Goal: Communication & Community: Share content

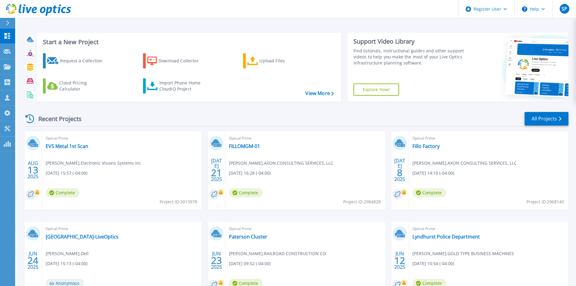
click at [5, 20] on button at bounding box center [7, 23] width 15 height 11
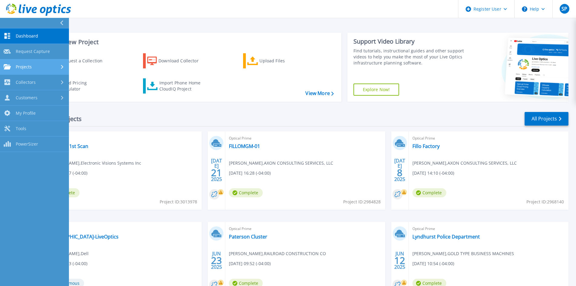
click at [44, 64] on div "Projects" at bounding box center [35, 66] width 62 height 5
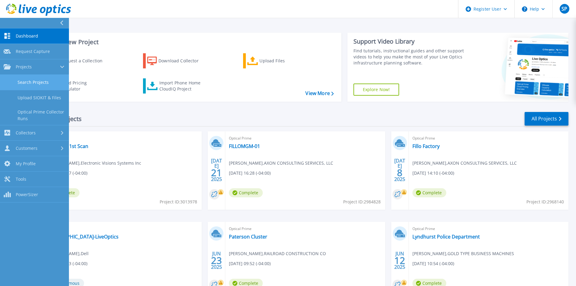
click at [45, 83] on link "Search Projects" at bounding box center [34, 82] width 69 height 15
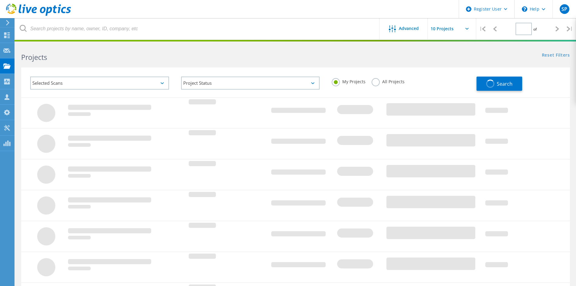
type input "1"
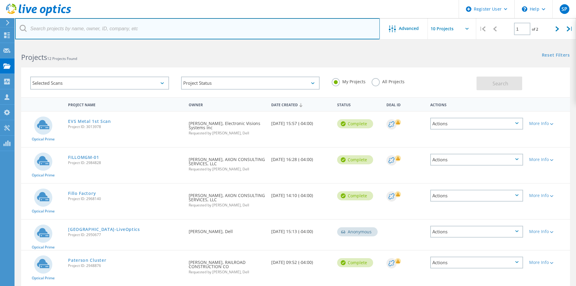
click at [106, 25] on input "text" at bounding box center [197, 28] width 365 height 21
paste input "[EMAIL_ADDRESS][DOMAIN_NAME]"
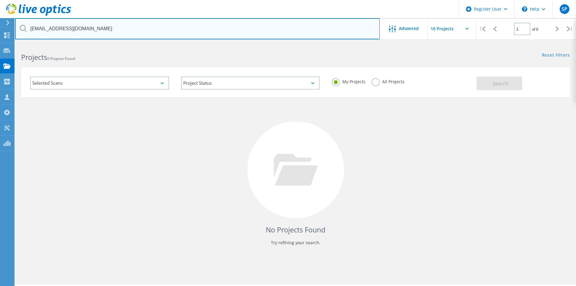
click at [166, 33] on input "[EMAIL_ADDRESS][DOMAIN_NAME]" at bounding box center [197, 28] width 365 height 21
paste input "kyuen"
type input "kyuen@shalomint.com"
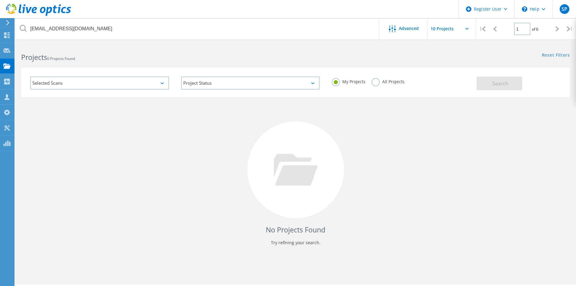
click at [381, 83] on label "All Projects" at bounding box center [388, 81] width 33 height 6
click at [0, 0] on input "All Projects" at bounding box center [0, 0] width 0 height 0
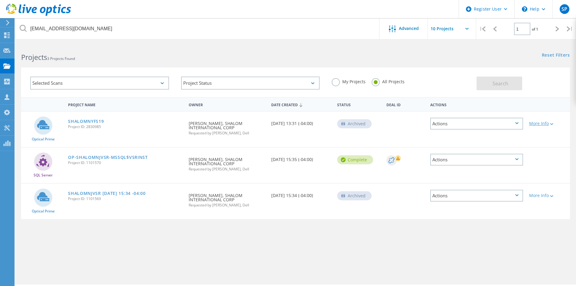
click at [534, 121] on div "More Info" at bounding box center [549, 123] width 38 height 4
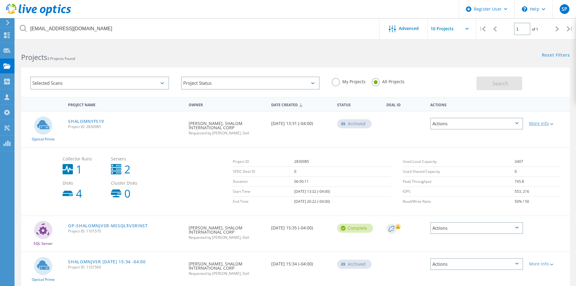
click at [534, 121] on div "More Info" at bounding box center [549, 123] width 38 height 4
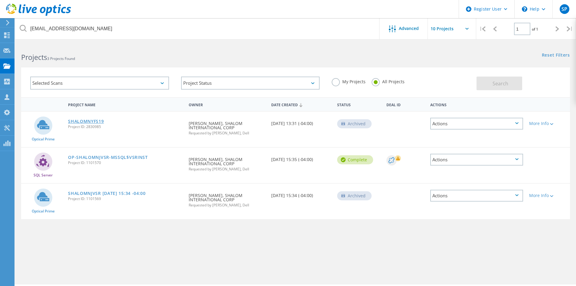
click at [84, 120] on link "SHALOMNYFS19" at bounding box center [86, 121] width 36 height 4
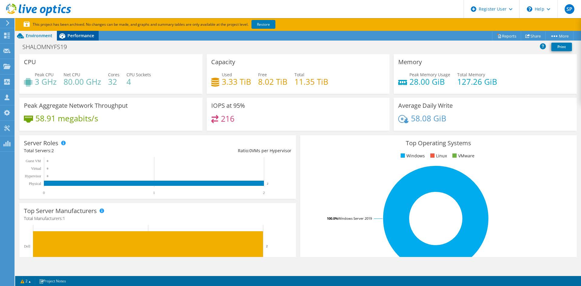
click at [76, 35] on span "Performance" at bounding box center [80, 36] width 27 height 6
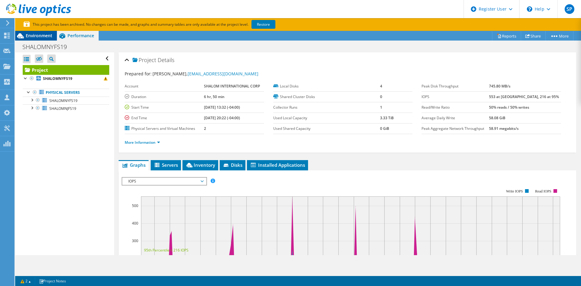
click at [45, 36] on span "Environment" at bounding box center [39, 36] width 27 height 6
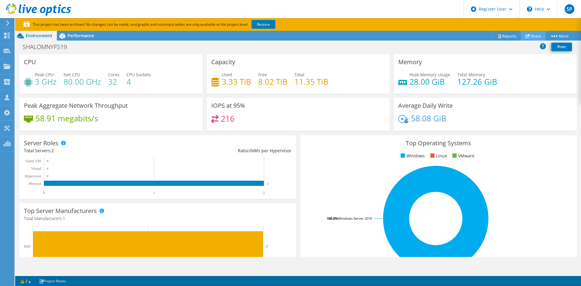
click at [535, 37] on link "Share" at bounding box center [533, 35] width 25 height 9
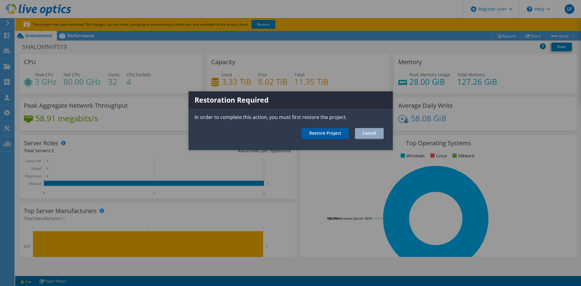
click at [338, 133] on link "Restore Project" at bounding box center [325, 133] width 47 height 11
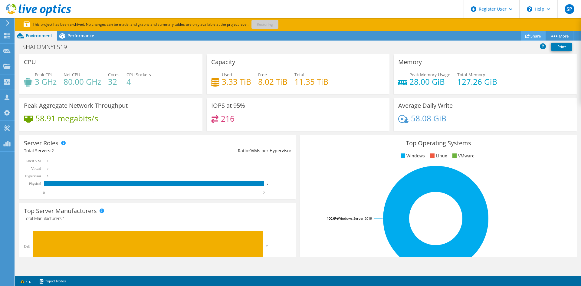
click at [540, 39] on link "Share" at bounding box center [533, 35] width 25 height 9
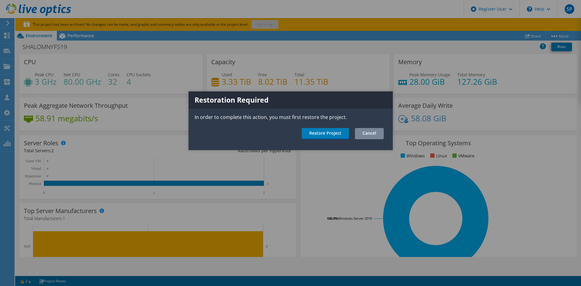
click at [356, 131] on link "Cancel" at bounding box center [369, 133] width 29 height 11
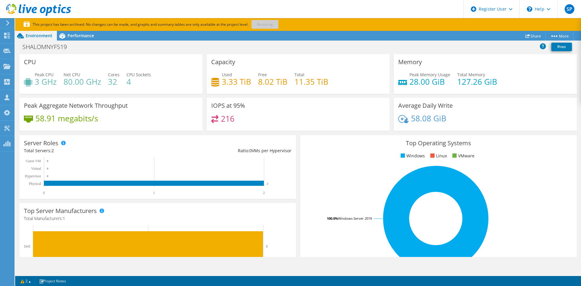
scroll to position [30, 0]
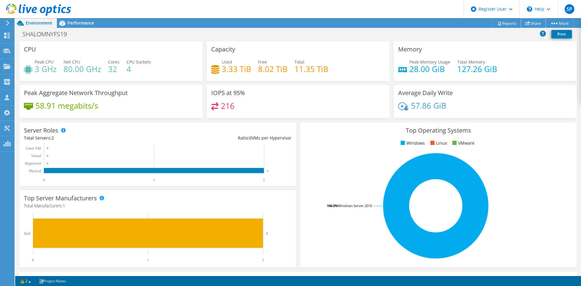
click at [529, 24] on link "Share" at bounding box center [533, 22] width 25 height 9
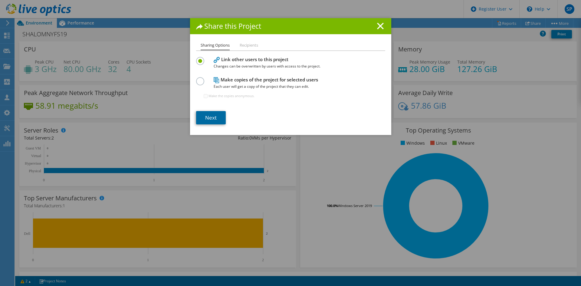
click at [202, 117] on link "Next" at bounding box center [211, 117] width 30 height 13
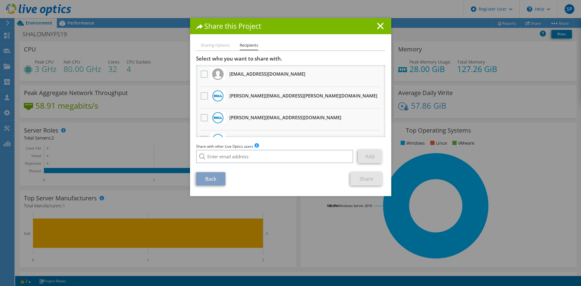
click at [283, 148] on div "Share with other Live Optics users Enter a single email address and click add. …" at bounding box center [290, 154] width 189 height 23
click at [283, 156] on input "search" at bounding box center [274, 156] width 157 height 13
paste input "Bill Conley <BConley@echostor.com>"
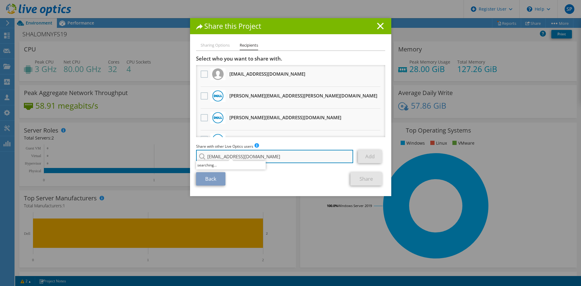
click at [326, 161] on input "BConley@echostor.com" at bounding box center [274, 156] width 157 height 13
type input "bconley@echostor.com"
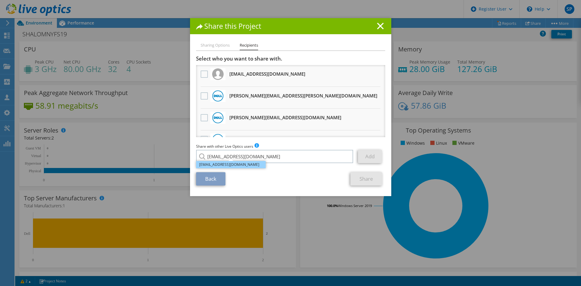
click at [262, 166] on li "bconley@echostor.com" at bounding box center [231, 164] width 70 height 7
click at [372, 159] on link "Add" at bounding box center [370, 156] width 24 height 13
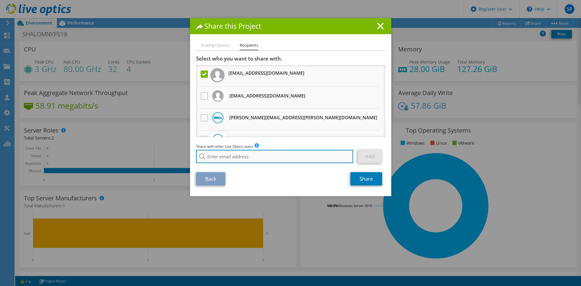
click at [249, 156] on input "search" at bounding box center [274, 156] width 157 height 13
paste input "Bill Conley <BConley@echostor.com>"
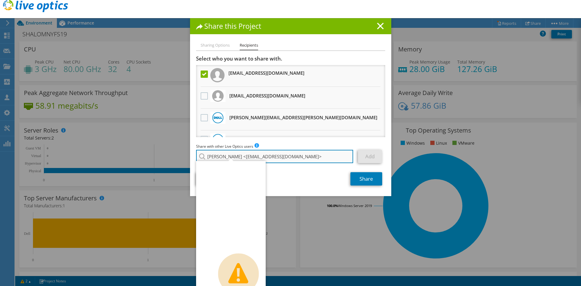
type input "Bill Conley <BConley@echostor.com"
click at [307, 157] on input "Bill Conley <BConley@echostor.com" at bounding box center [274, 156] width 157 height 13
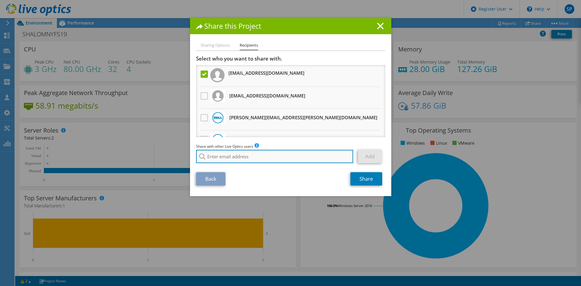
click at [228, 154] on input "search" at bounding box center [274, 156] width 157 height 13
paste input "pcondon@echostor.com"
type input "pcondon@echostor.com"
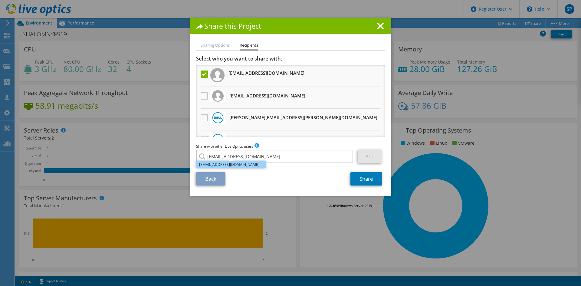
click at [250, 166] on li "pcondon@echostor.com" at bounding box center [231, 164] width 70 height 7
click at [365, 140] on div "Select who you want to share with. All project copies will be anonymous. bconle…" at bounding box center [290, 110] width 189 height 111
click at [362, 151] on link "Add" at bounding box center [370, 156] width 24 height 13
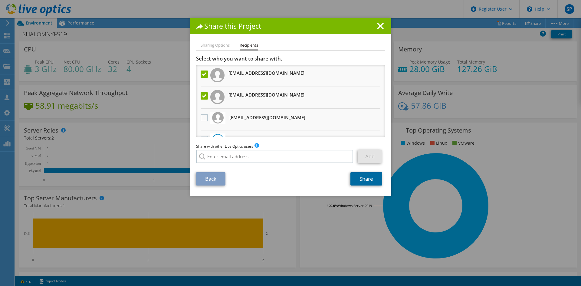
click at [368, 179] on link "Share" at bounding box center [366, 178] width 32 height 13
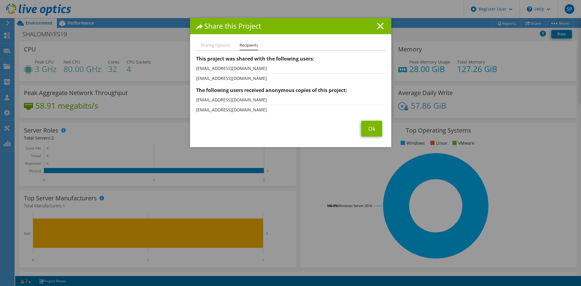
click at [379, 24] on icon at bounding box center [380, 26] width 7 height 7
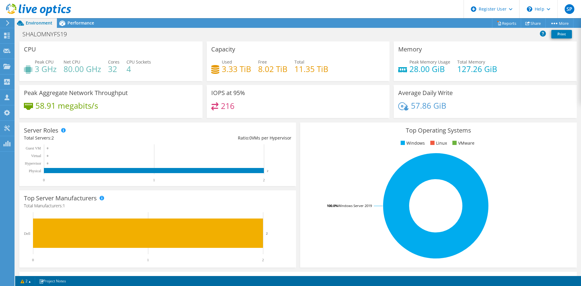
click at [7, 22] on icon at bounding box center [7, 22] width 5 height 5
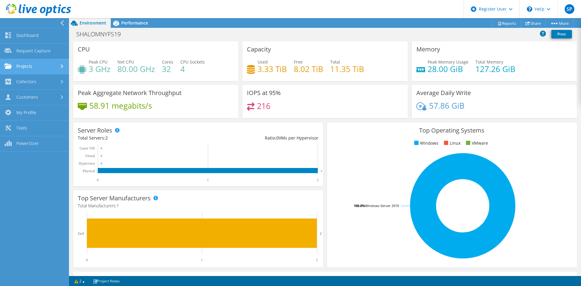
click at [52, 68] on link "Projects" at bounding box center [34, 66] width 69 height 15
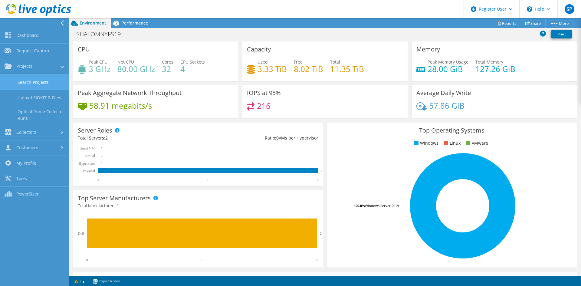
click at [53, 78] on link "Search Projects" at bounding box center [34, 81] width 69 height 15
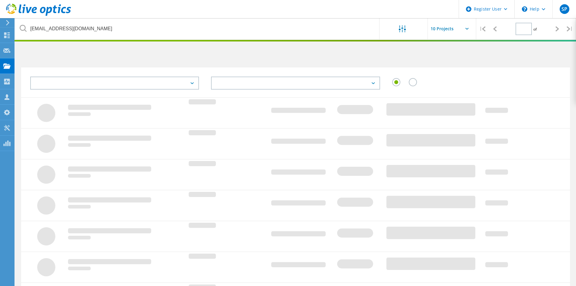
type input "1"
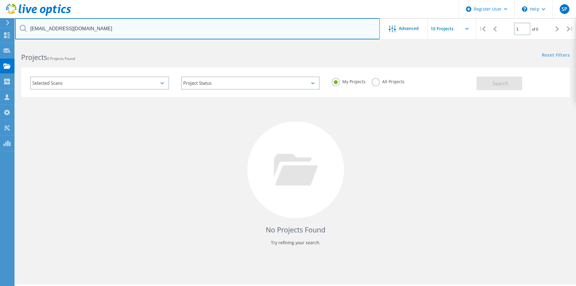
click at [132, 23] on input "[EMAIL_ADDRESS][DOMAIN_NAME]" at bounding box center [197, 28] width 365 height 21
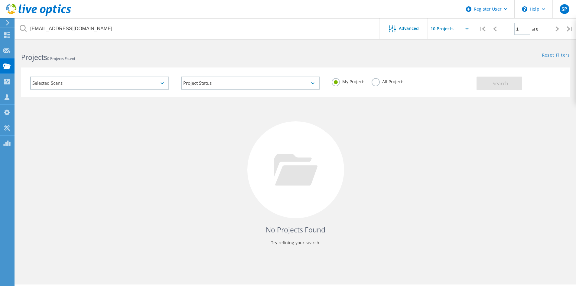
click at [399, 82] on label "All Projects" at bounding box center [388, 81] width 33 height 6
click at [0, 0] on input "All Projects" at bounding box center [0, 0] width 0 height 0
click at [489, 87] on button "Search" at bounding box center [500, 84] width 46 height 14
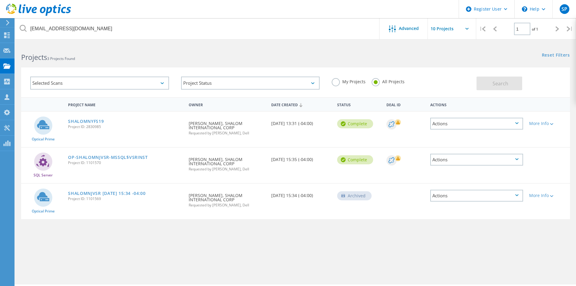
click at [50, 127] on circle at bounding box center [43, 125] width 18 height 18
click at [92, 123] on link "SHALOMNYFS19" at bounding box center [86, 121] width 36 height 4
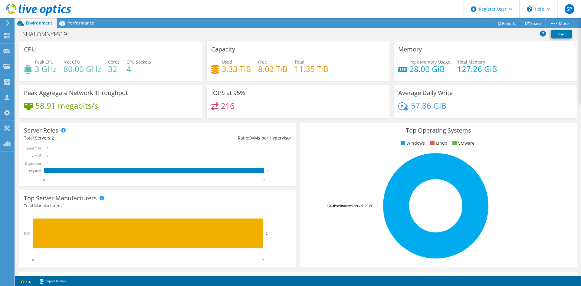
click at [9, 24] on icon at bounding box center [7, 22] width 5 height 5
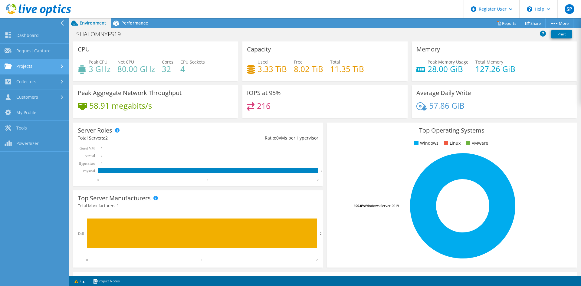
click at [35, 62] on link "Projects" at bounding box center [34, 66] width 69 height 15
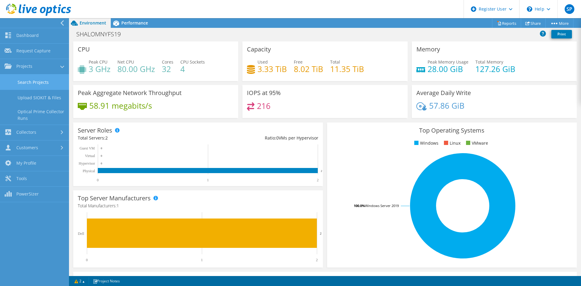
click at [44, 83] on link "Search Projects" at bounding box center [34, 81] width 69 height 15
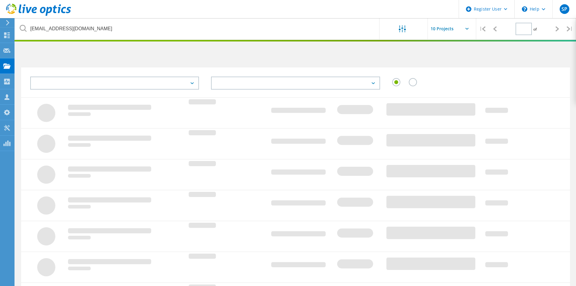
type input "1"
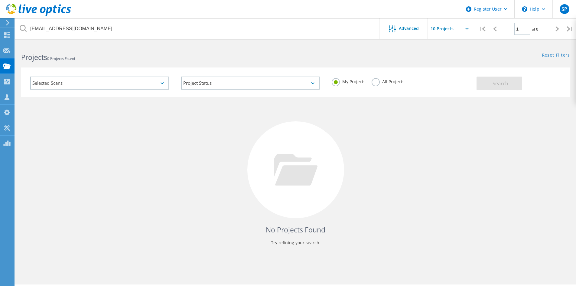
click at [392, 81] on label "All Projects" at bounding box center [388, 81] width 33 height 6
click at [0, 0] on input "All Projects" at bounding box center [0, 0] width 0 height 0
click at [510, 86] on button "Search" at bounding box center [500, 84] width 46 height 14
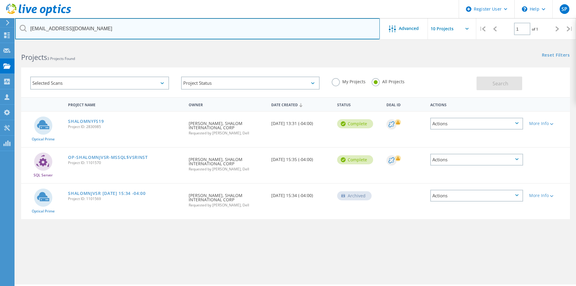
click at [249, 31] on input "kyuen@shalomint.com" at bounding box center [197, 28] width 365 height 21
paste input "dthai"
type input "[EMAIL_ADDRESS][DOMAIN_NAME]"
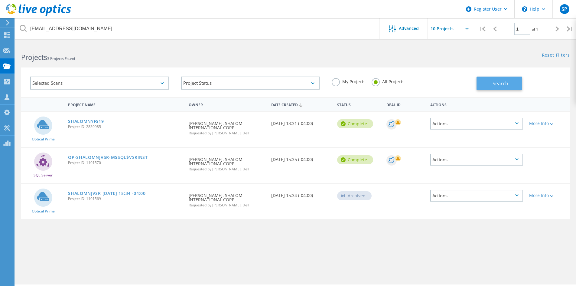
click at [511, 83] on button "Search" at bounding box center [500, 84] width 46 height 14
click at [88, 120] on link "SHALOMNJVSR" at bounding box center [84, 121] width 33 height 4
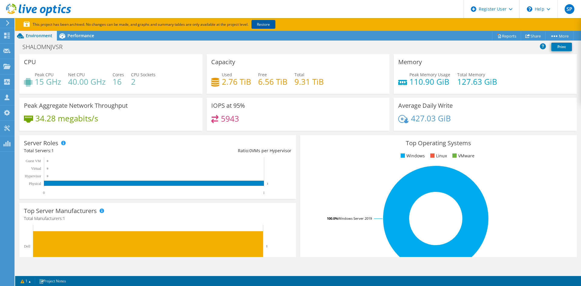
click at [261, 23] on link "Restore" at bounding box center [263, 24] width 24 height 9
